Goal: Task Accomplishment & Management: Complete application form

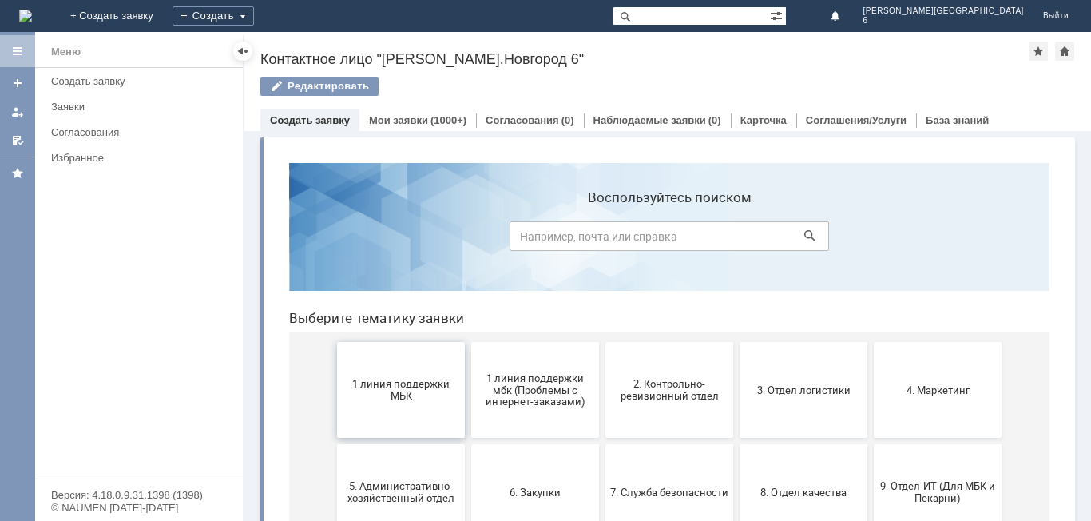
click at [394, 407] on button "1 линия поддержки МБК" at bounding box center [401, 390] width 128 height 96
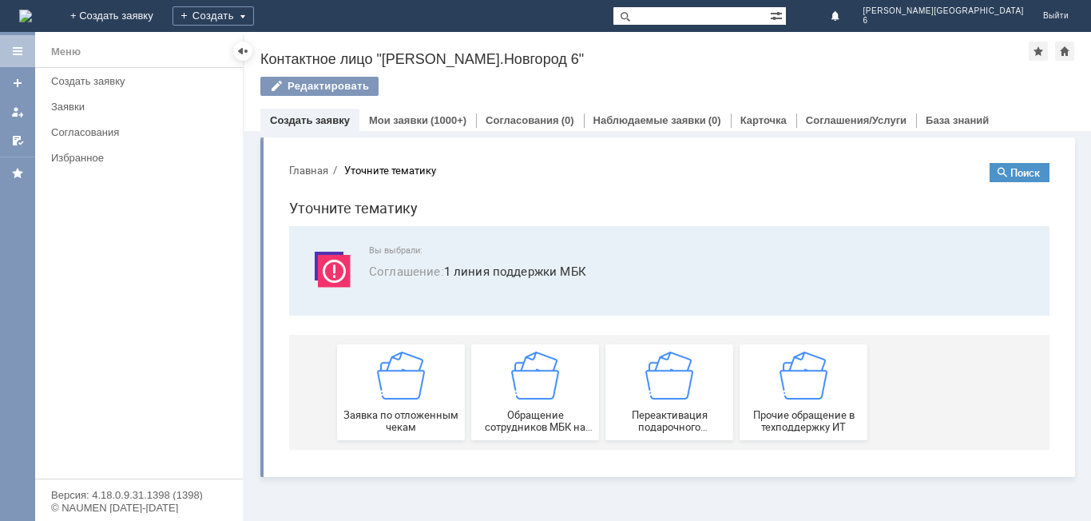
click at [394, 407] on div "Заявка по отложенным чекам" at bounding box center [401, 391] width 118 height 81
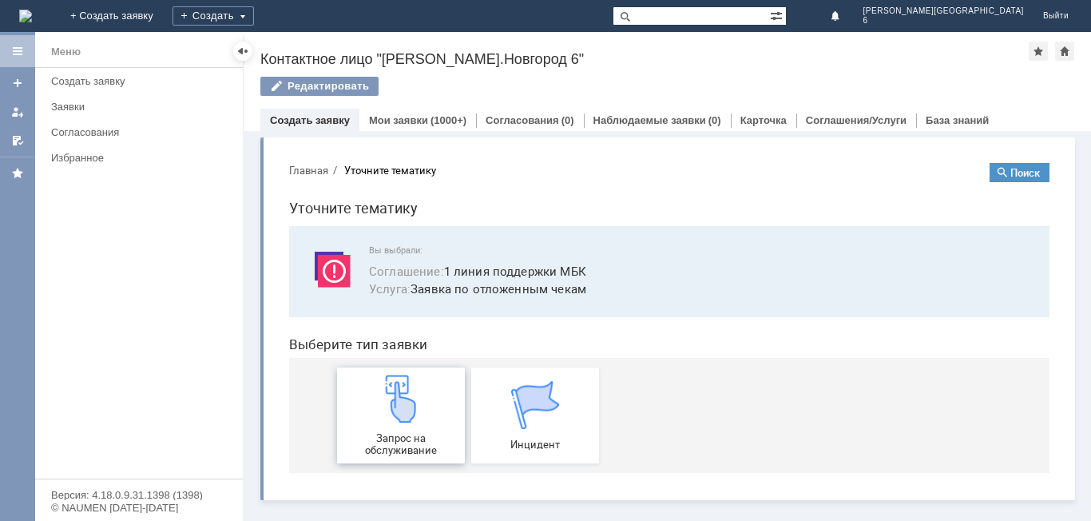
click at [387, 403] on img at bounding box center [401, 399] width 48 height 48
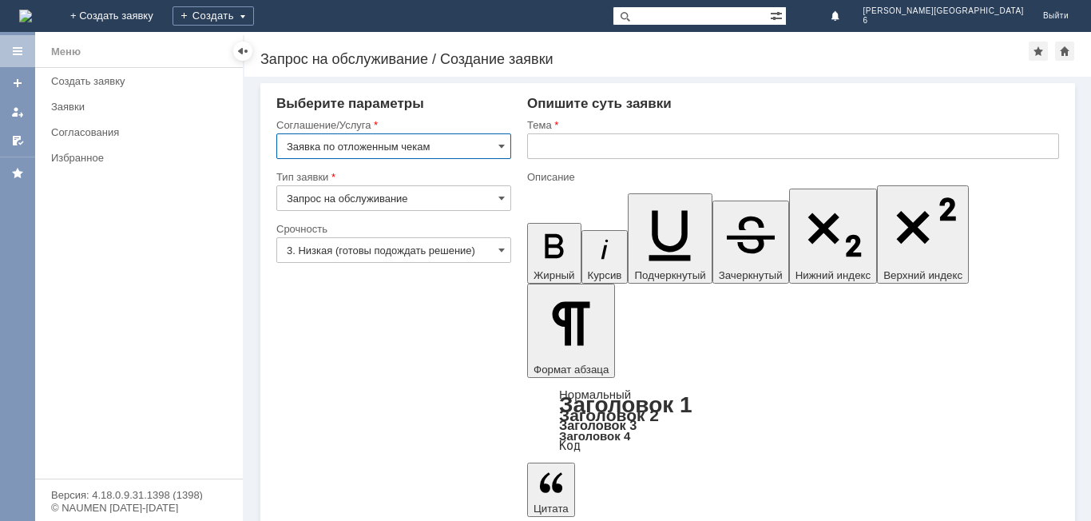
click at [636, 153] on input "text" at bounding box center [793, 146] width 532 height 26
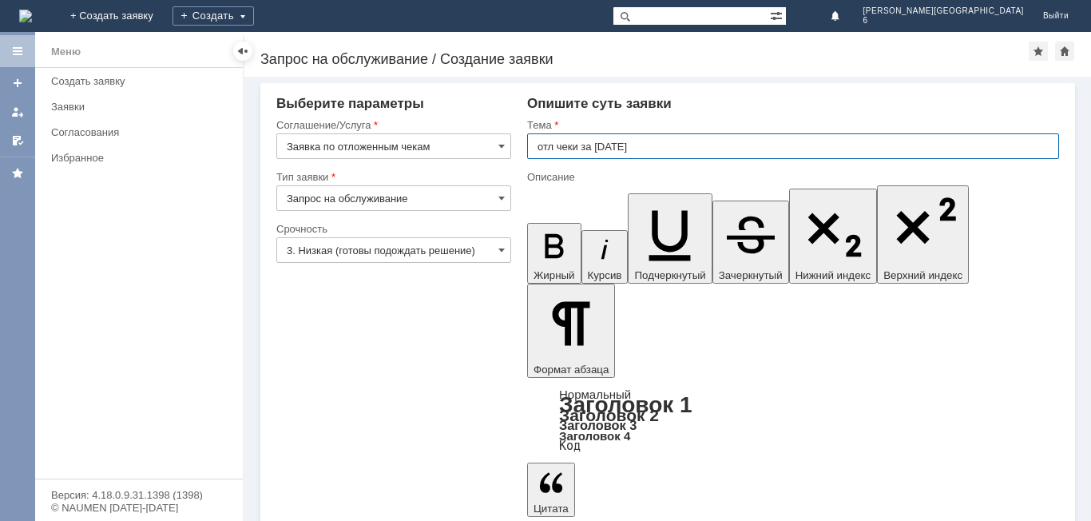
type input "отл чеки за [DATE]"
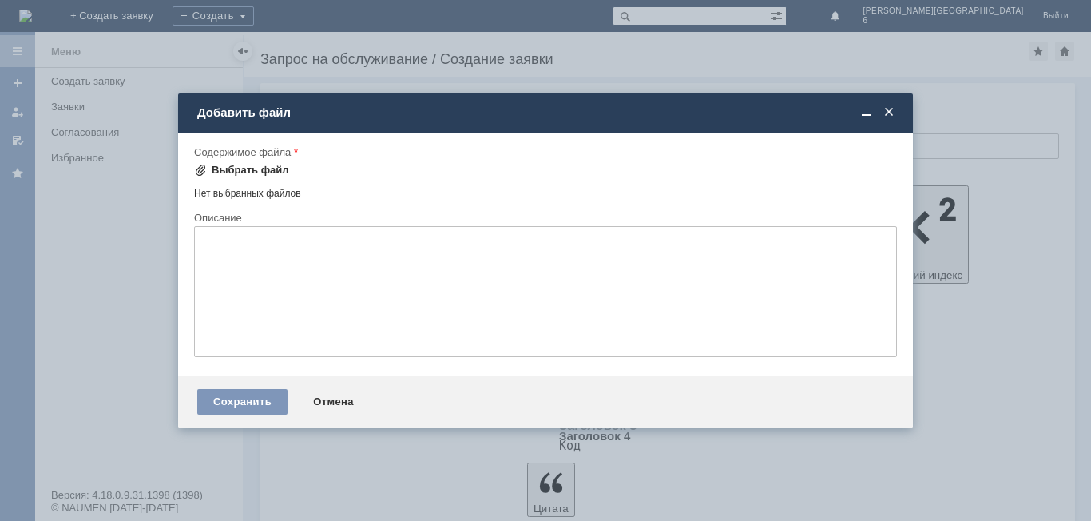
click at [252, 168] on div "Выбрать файл" at bounding box center [250, 170] width 77 height 13
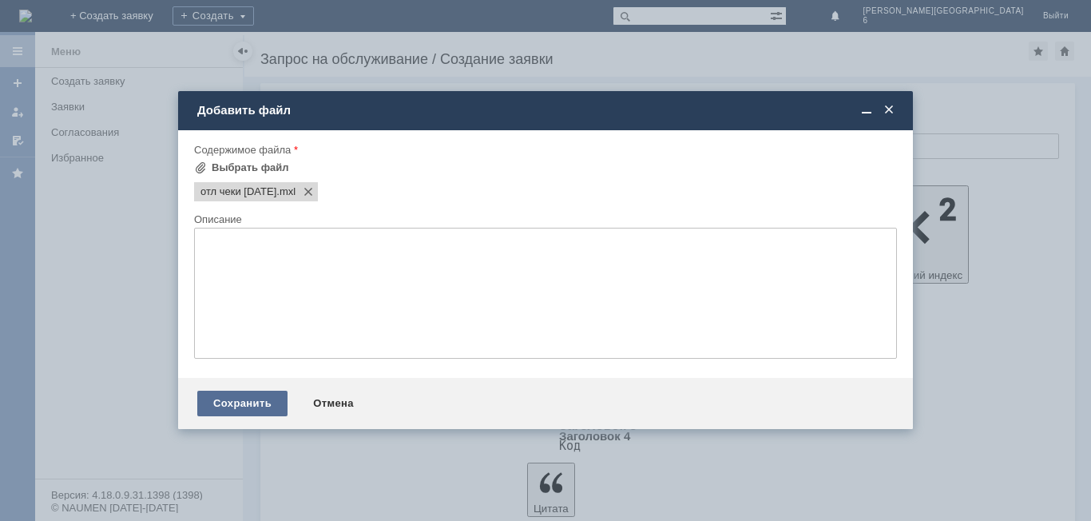
click at [243, 407] on div "Сохранить" at bounding box center [242, 403] width 90 height 26
